Goal: Task Accomplishment & Management: Manage account settings

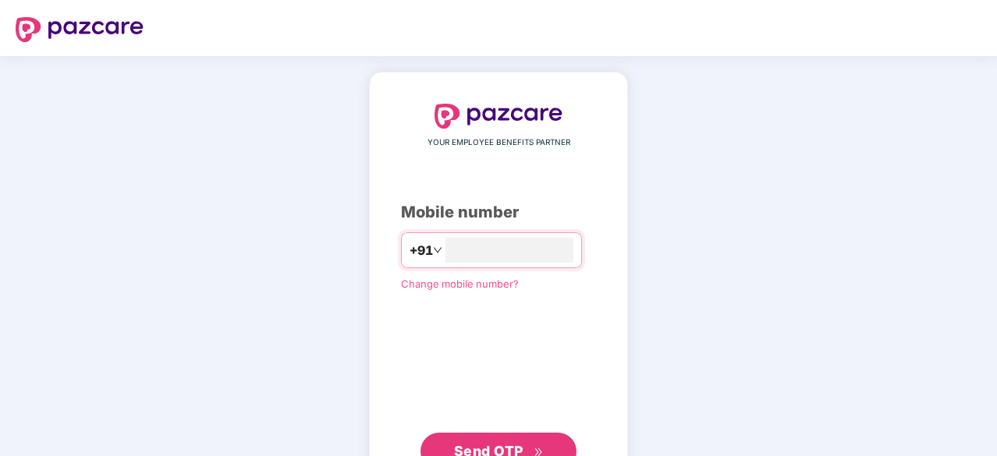
type input "**********"
click at [488, 436] on button "Send OTP" at bounding box center [499, 451] width 156 height 37
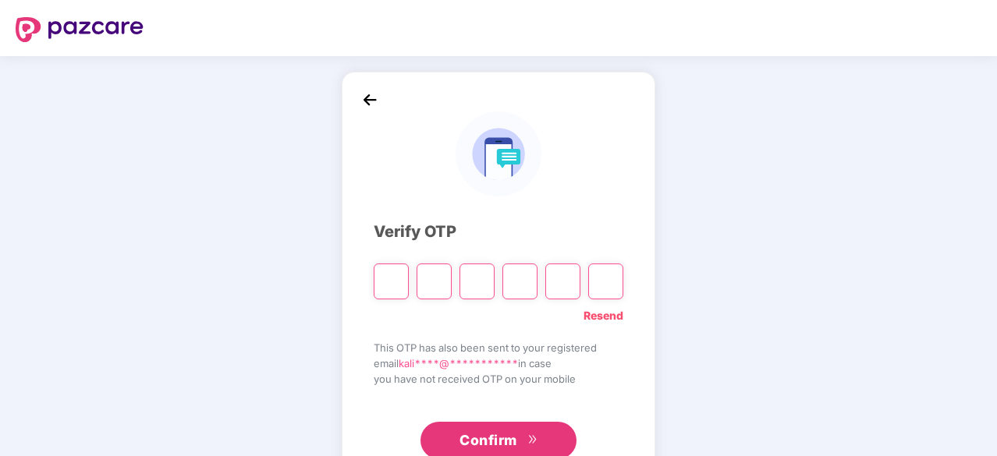
type input "*"
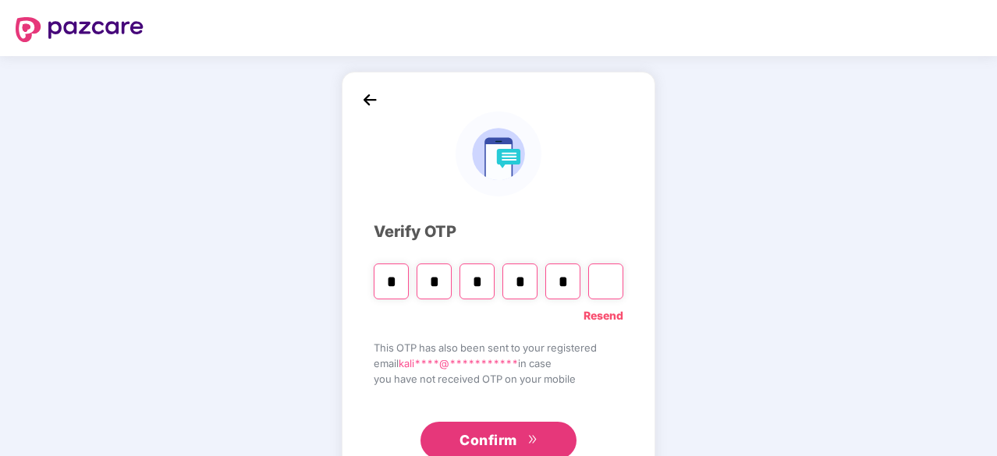
type input "*"
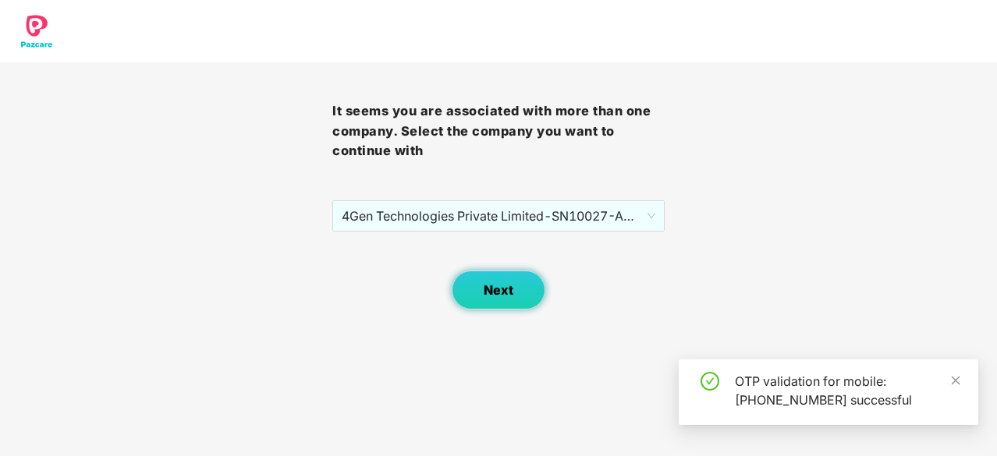
click at [481, 294] on button "Next" at bounding box center [499, 290] width 94 height 39
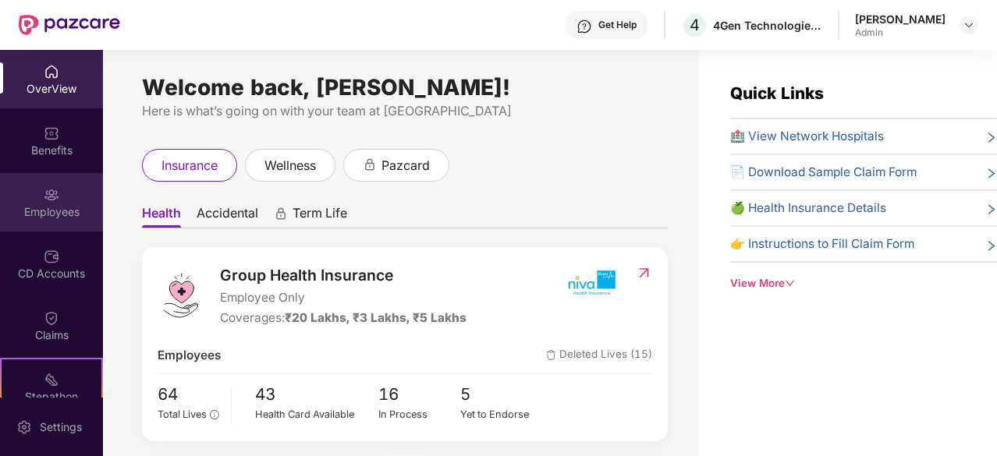
click at [34, 216] on div "Employees" at bounding box center [51, 212] width 103 height 16
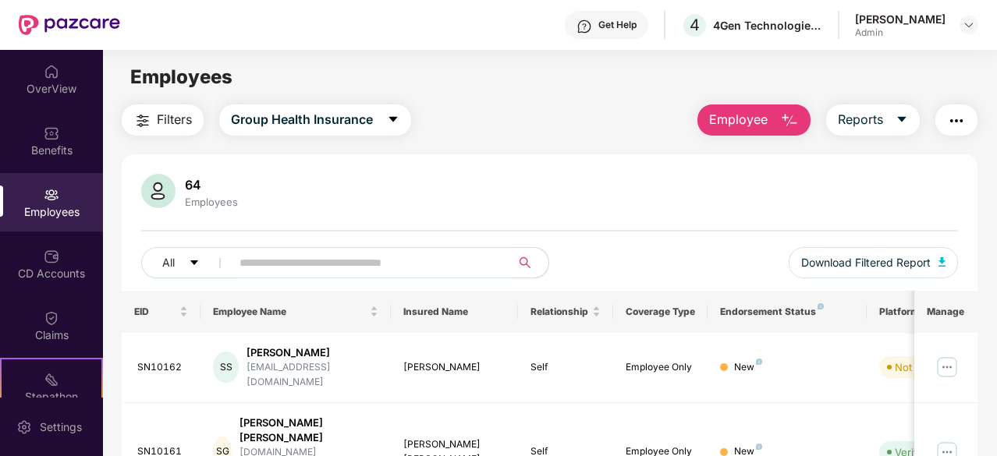
click at [282, 254] on input "text" at bounding box center [365, 262] width 250 height 23
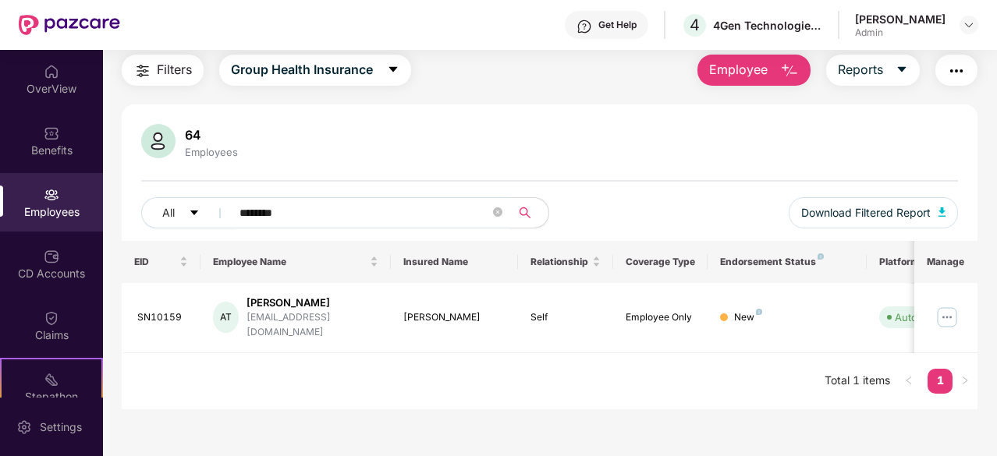
scroll to position [50, 0]
type input "********"
click at [943, 310] on img at bounding box center [947, 317] width 25 height 25
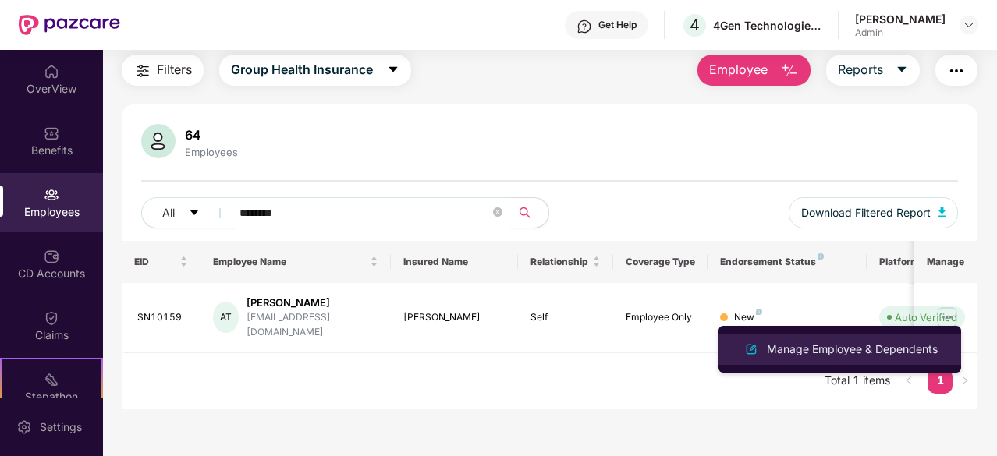
click at [878, 355] on div "Manage Employee & Dependents" at bounding box center [852, 349] width 177 height 17
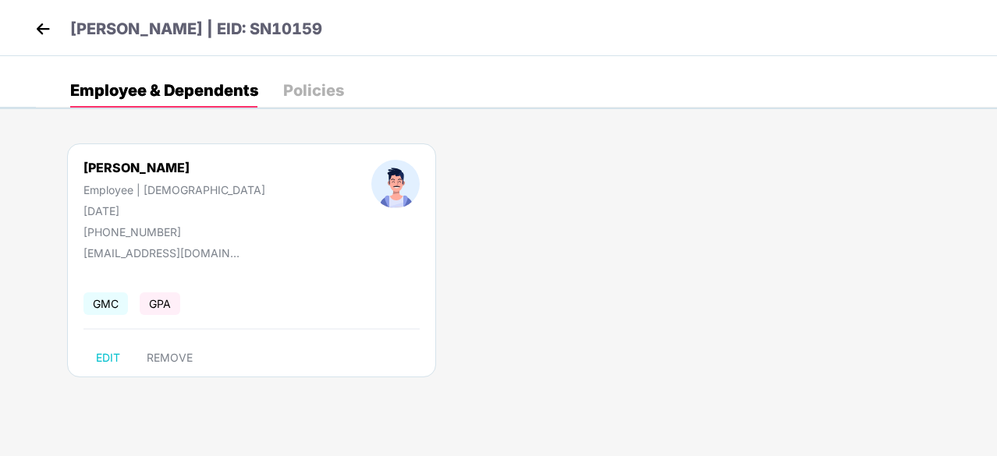
click at [35, 32] on img at bounding box center [42, 28] width 23 height 23
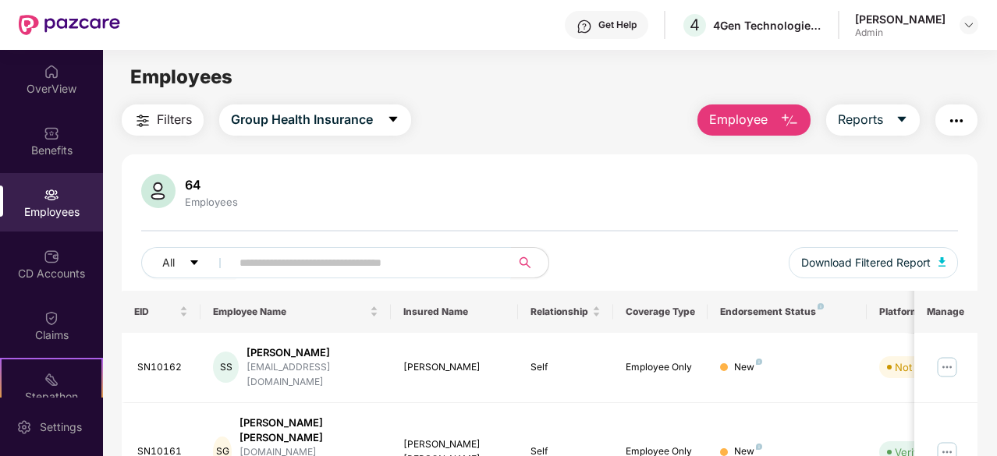
click at [289, 262] on input "text" at bounding box center [365, 262] width 250 height 23
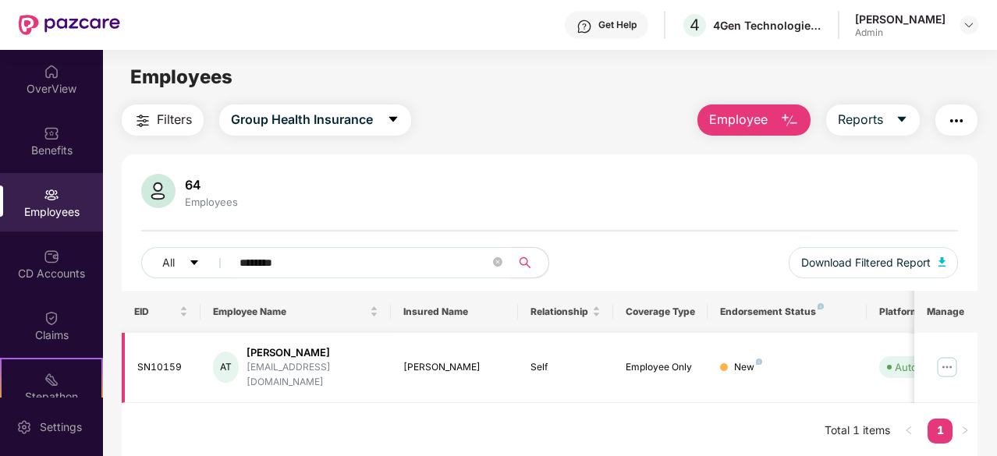
type input "********"
click at [944, 361] on img at bounding box center [947, 367] width 25 height 25
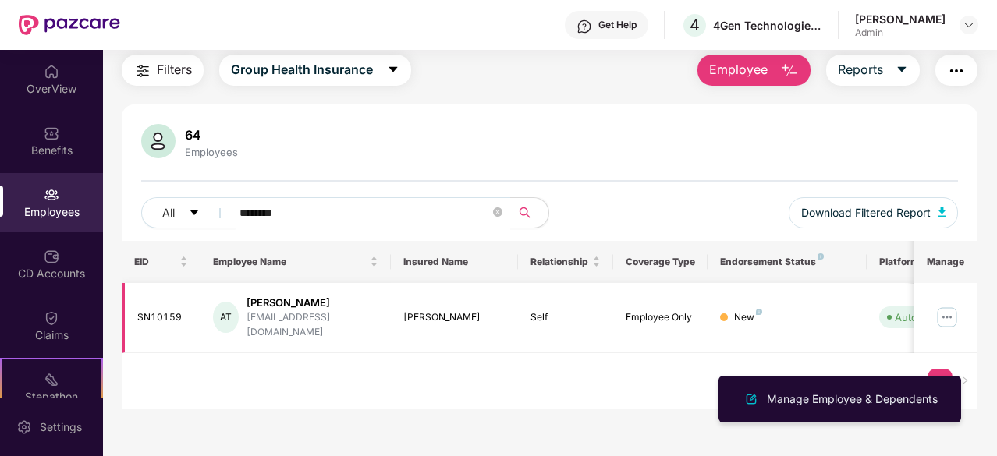
click at [733, 336] on td "New" at bounding box center [787, 318] width 158 height 70
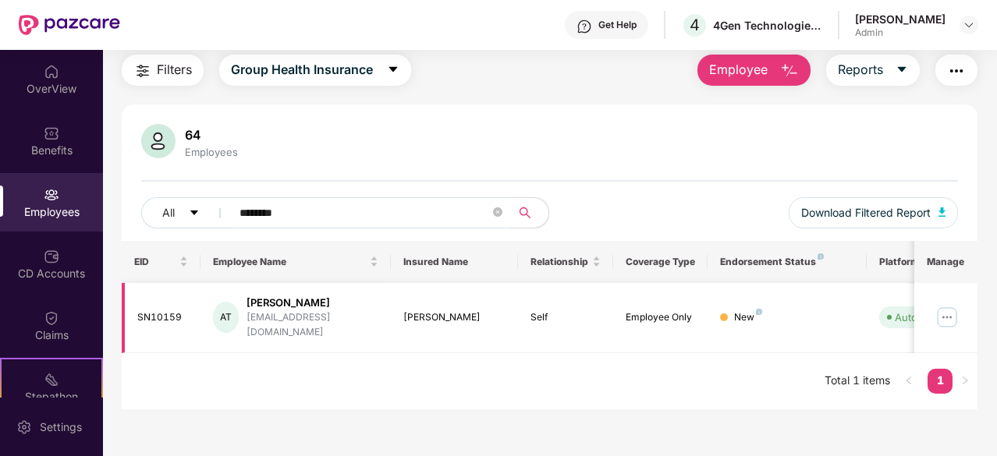
click at [950, 305] on img at bounding box center [947, 317] width 25 height 25
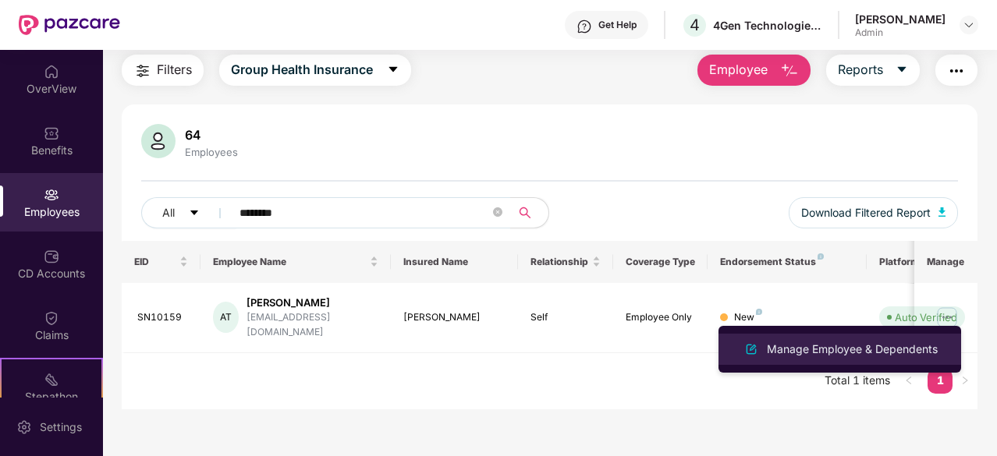
click at [855, 346] on div "Manage Employee & Dependents" at bounding box center [852, 349] width 177 height 17
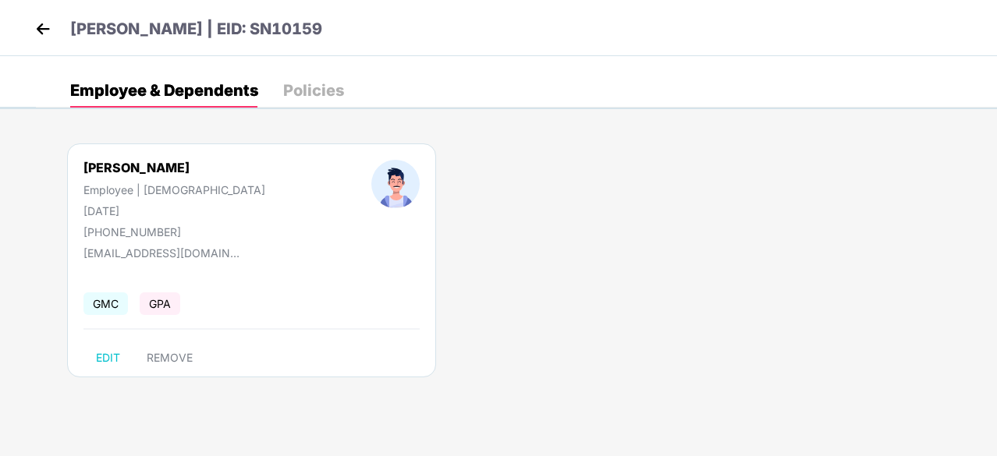
click at [42, 27] on img at bounding box center [42, 28] width 23 height 23
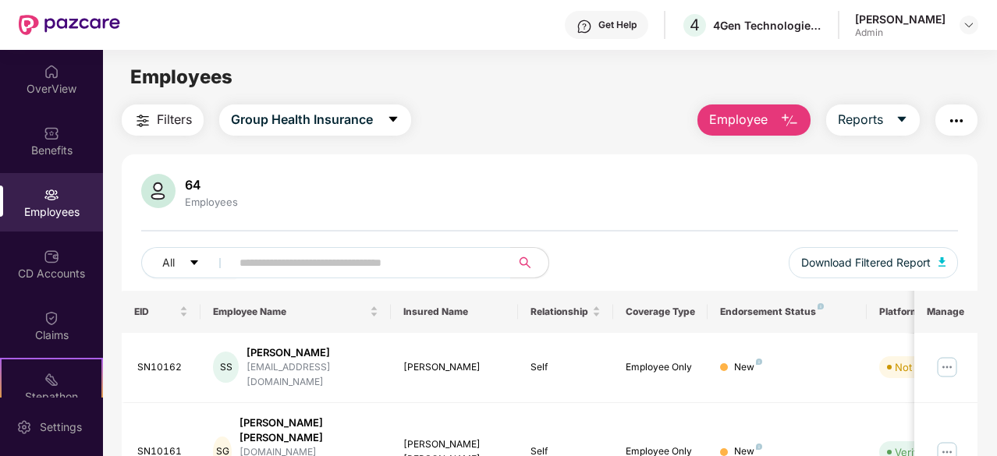
click at [508, 196] on div "64 Employees" at bounding box center [549, 192] width 817 height 37
